Goal: Check status: Check status

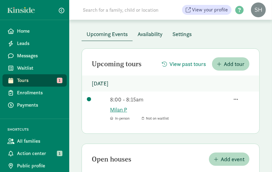
scroll to position [25, 0]
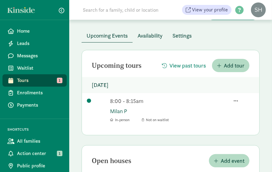
click at [119, 111] on link "Milan P" at bounding box center [182, 111] width 144 height 8
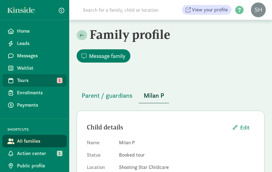
click at [54, 80] on span "Tours" at bounding box center [39, 80] width 45 height 7
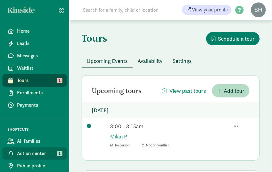
click at [53, 154] on span "Action center" at bounding box center [39, 153] width 45 height 7
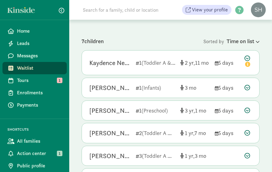
scroll to position [65, 0]
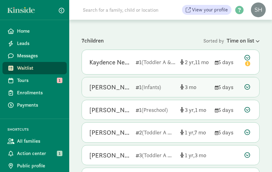
click at [222, 90] on div "5 days" at bounding box center [227, 87] width 25 height 8
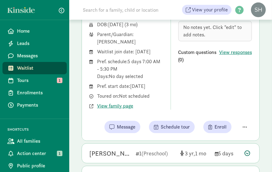
scroll to position [160, 0]
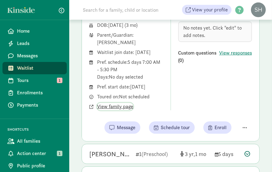
click at [126, 111] on span "View family page" at bounding box center [115, 106] width 36 height 7
